Goal: Task Accomplishment & Management: Use online tool/utility

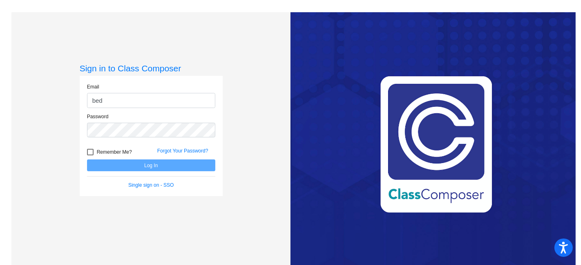
type input "bedfordb@hudson.k12.oh.us"
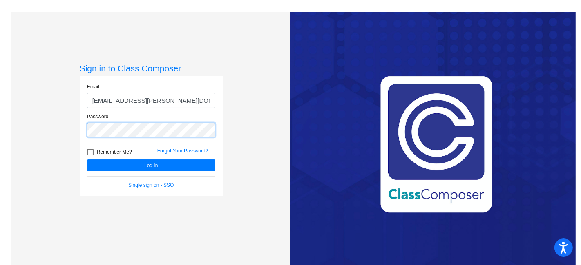
click at [87, 160] on button "Log In" at bounding box center [151, 166] width 128 height 12
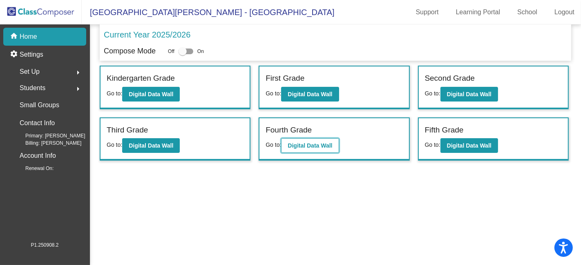
click at [312, 144] on b "Digital Data Wall" at bounding box center [309, 146] width 45 height 7
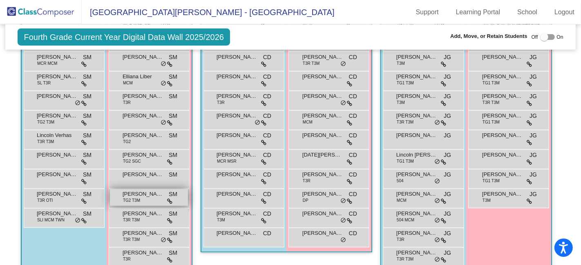
scroll to position [771, 0]
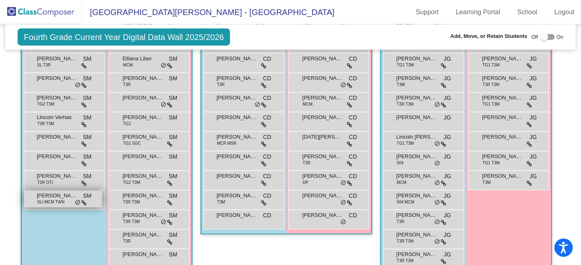
click at [60, 199] on span "SLI MCM TWN" at bounding box center [50, 202] width 27 height 6
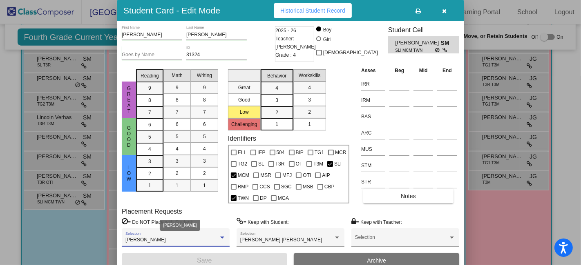
click at [224, 237] on div at bounding box center [222, 238] width 4 height 2
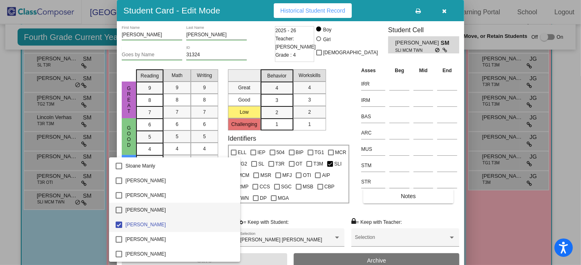
scroll to position [808, 0]
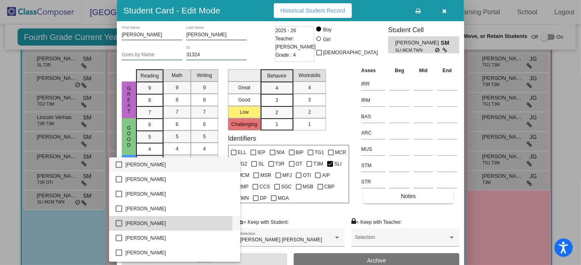
click at [119, 225] on mat-pseudo-checkbox at bounding box center [119, 223] width 7 height 7
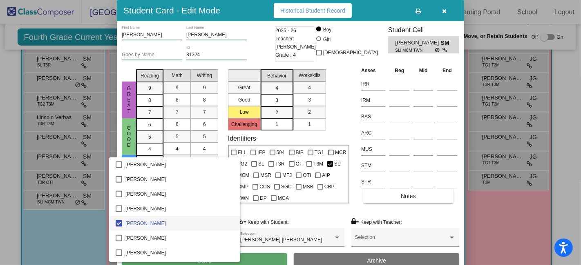
click at [252, 257] on div at bounding box center [290, 132] width 581 height 265
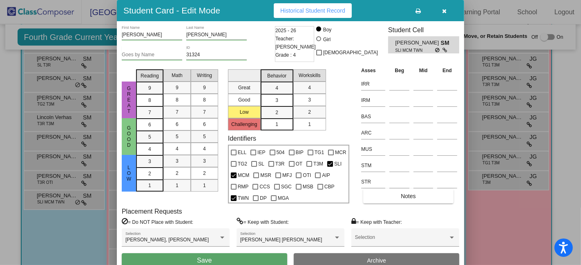
click at [252, 256] on button "Save" at bounding box center [204, 261] width 165 height 15
